Goal: Transaction & Acquisition: Book appointment/travel/reservation

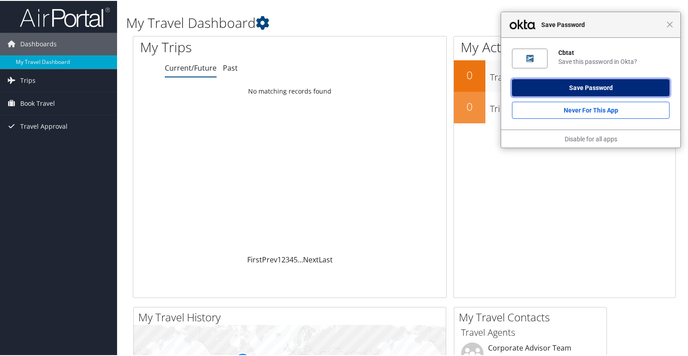
click at [528, 85] on button "Save Password" at bounding box center [591, 86] width 158 height 17
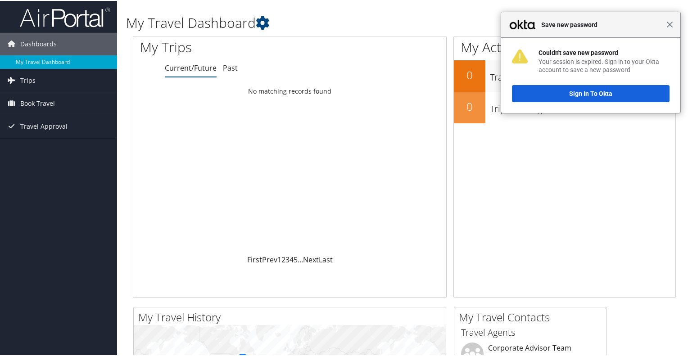
click at [667, 25] on span "Close" at bounding box center [669, 23] width 7 height 7
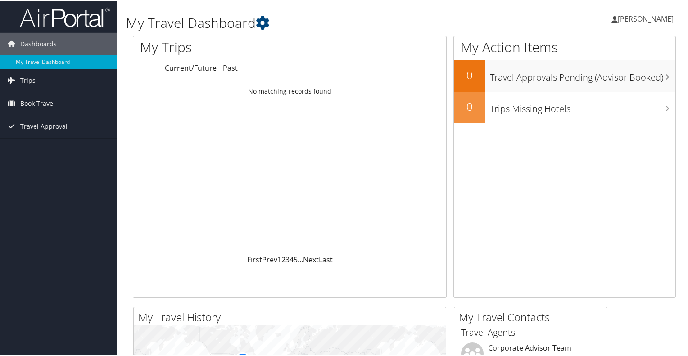
click at [229, 65] on link "Past" at bounding box center [230, 67] width 15 height 10
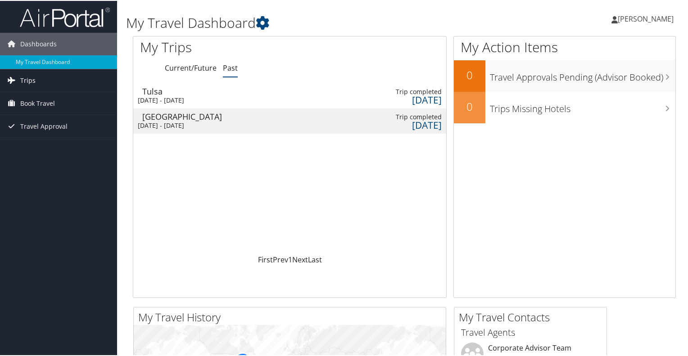
click at [90, 78] on link "Trips" at bounding box center [58, 79] width 117 height 23
click at [68, 165] on link "Travel Approval" at bounding box center [58, 166] width 117 height 23
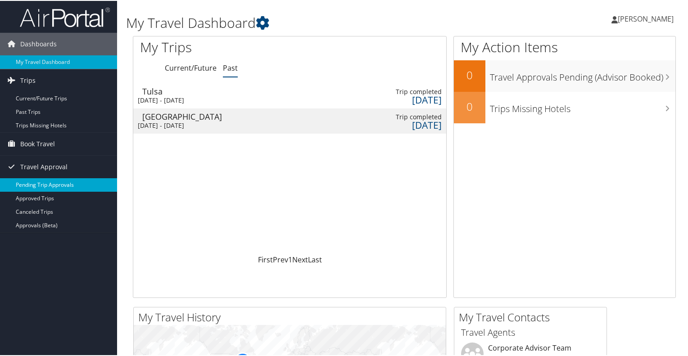
click at [68, 184] on link "Pending Trip Approvals" at bounding box center [58, 184] width 117 height 14
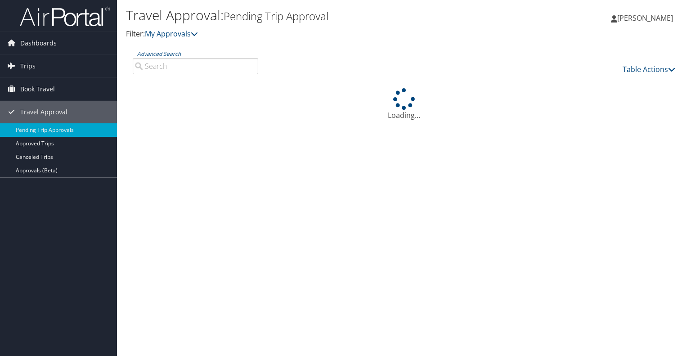
click at [13, 115] on icon at bounding box center [12, 112] width 14 height 14
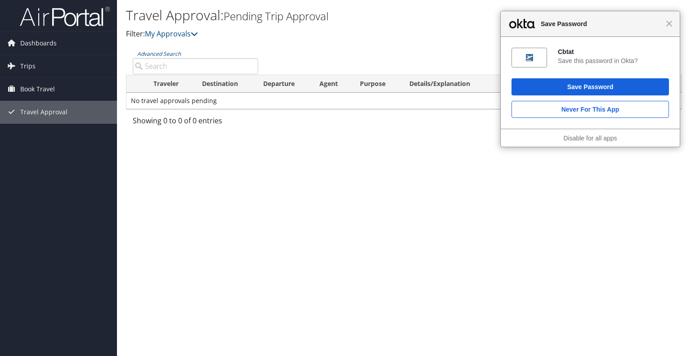
click at [48, 167] on div "Dashboards My Travel Dashboard Trips Current/Future Trips Past Trips Trips Miss…" at bounding box center [345, 178] width 691 height 356
click at [31, 85] on span "Book Travel" at bounding box center [37, 89] width 35 height 23
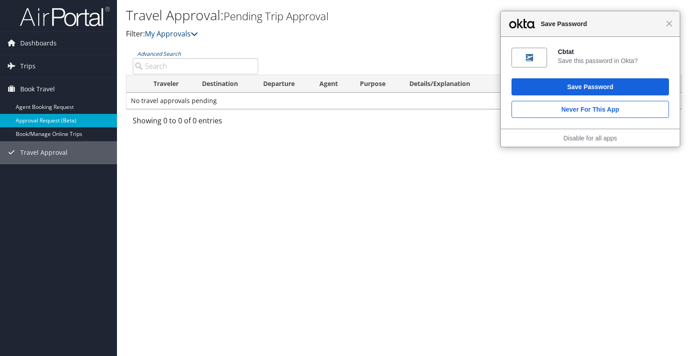
click at [42, 117] on link "Approval Request (Beta)" at bounding box center [58, 121] width 117 height 14
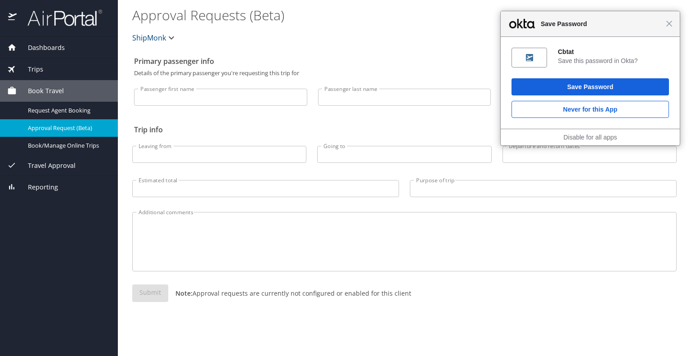
click at [60, 49] on span "Dashboards" at bounding box center [41, 48] width 48 height 10
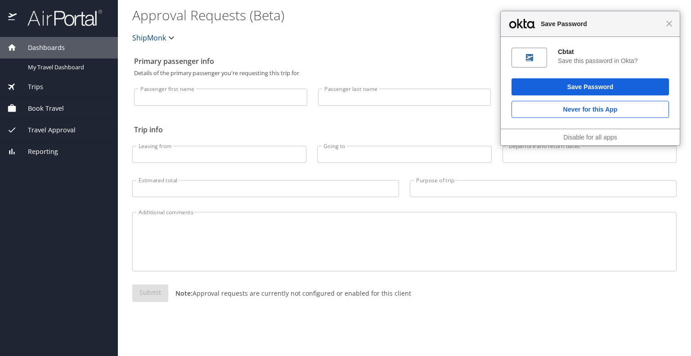
click at [60, 47] on span "Dashboards" at bounding box center [41, 48] width 48 height 10
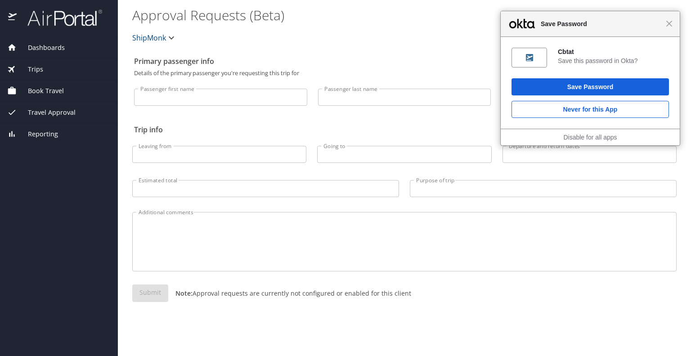
click at [47, 44] on span "Dashboards" at bounding box center [41, 48] width 48 height 10
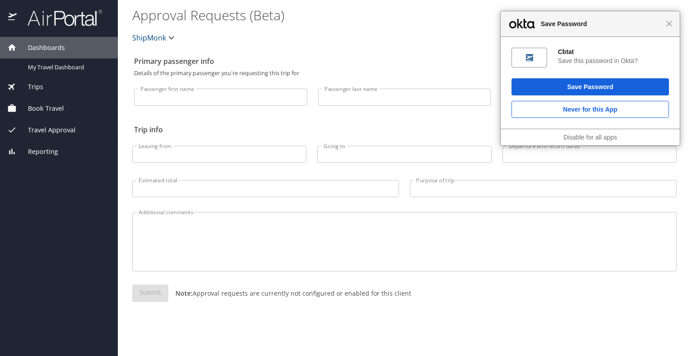
click at [47, 44] on span "Dashboards" at bounding box center [41, 48] width 48 height 10
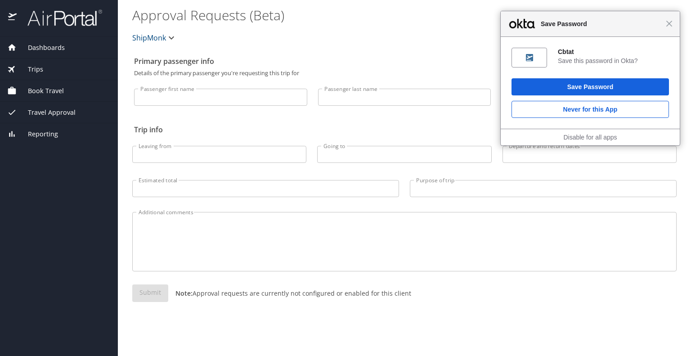
click at [8, 19] on img at bounding box center [12, 18] width 9 height 18
click at [9, 45] on icon at bounding box center [11, 47] width 9 height 9
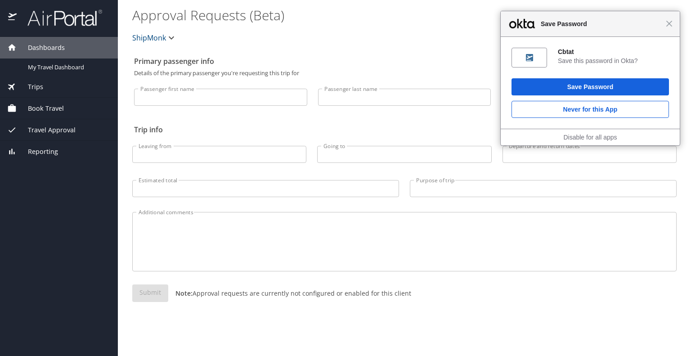
click at [36, 86] on span "Trips" at bounding box center [30, 87] width 27 height 10
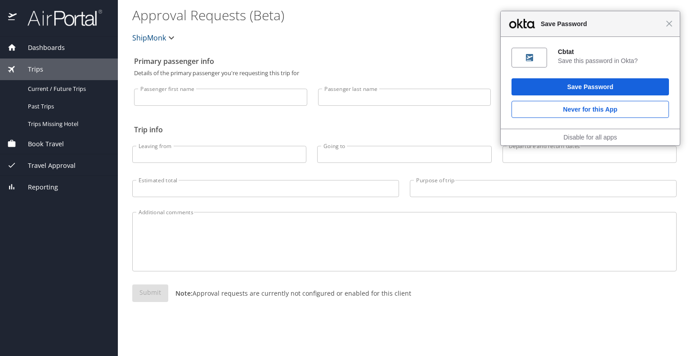
click at [35, 144] on span "Book Travel" at bounding box center [40, 144] width 47 height 10
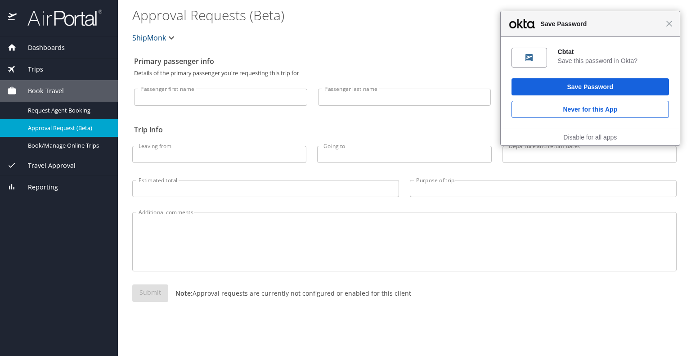
click at [674, 26] on div "Close Save Password" at bounding box center [590, 24] width 179 height 26
click at [68, 144] on span "Book/Manage Online Trips" at bounding box center [67, 145] width 79 height 9
